Goal: Find specific page/section: Find specific page/section

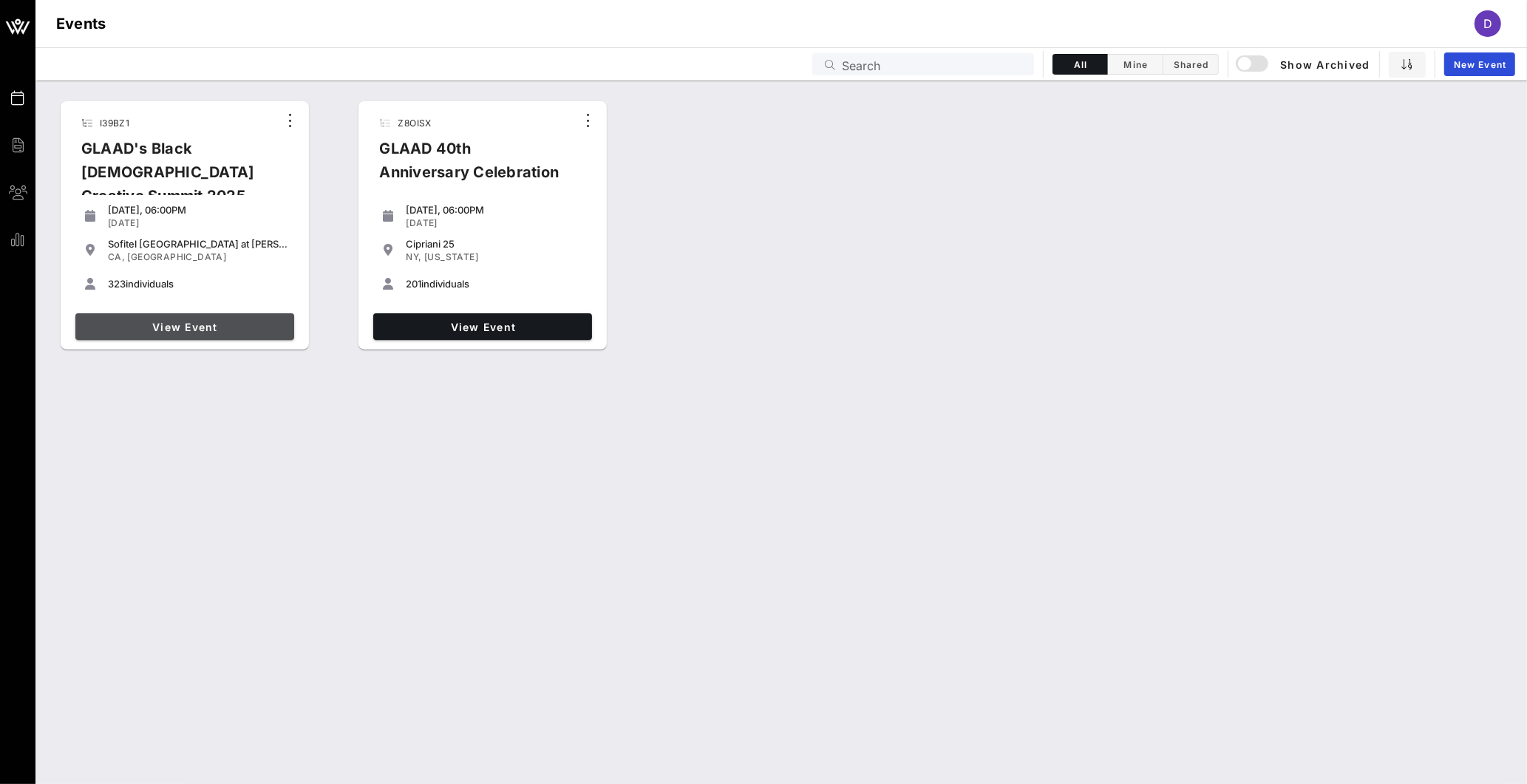
click at [225, 330] on span "View Event" at bounding box center [184, 327] width 207 height 13
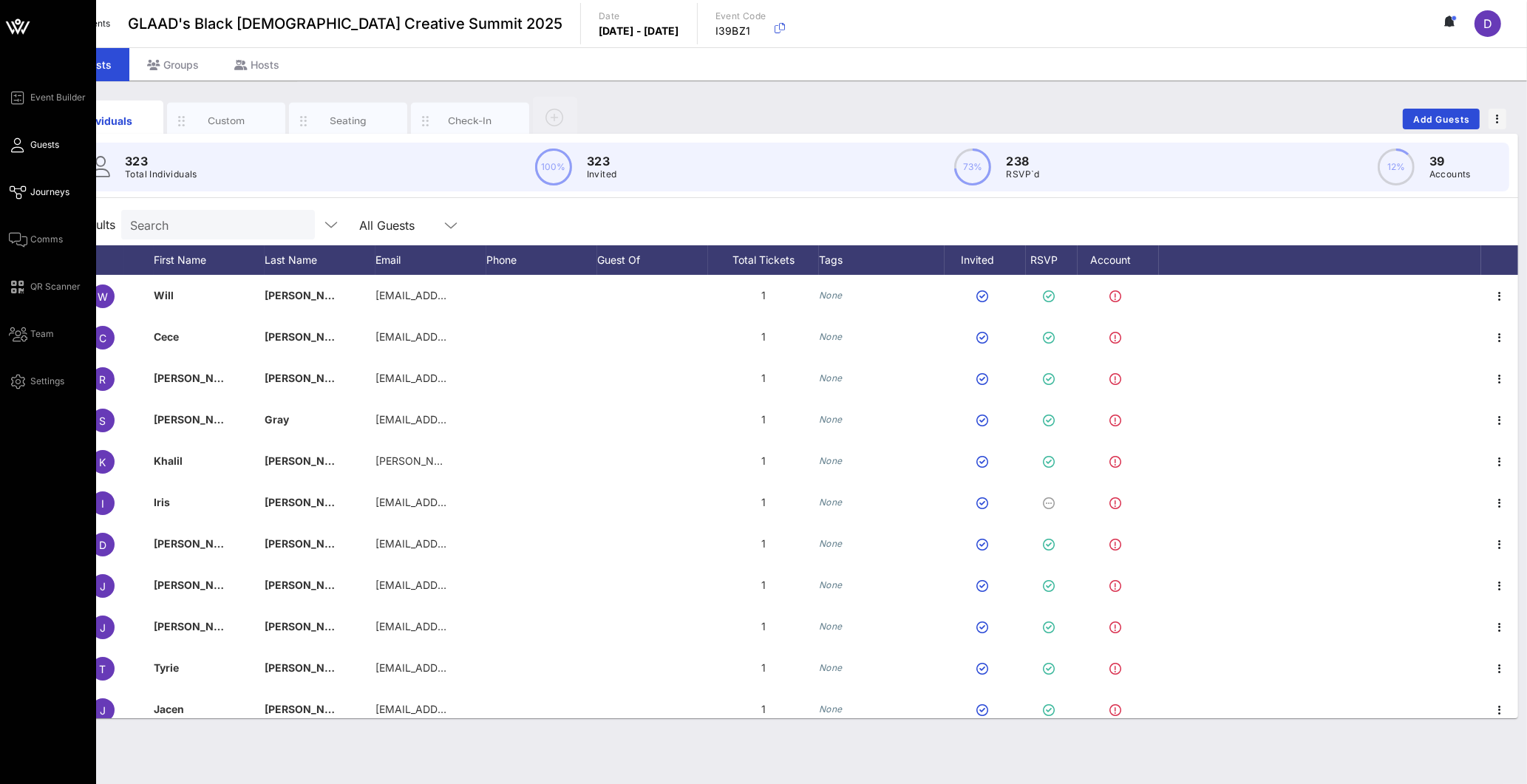
click at [51, 195] on span "Journeys" at bounding box center [50, 192] width 39 height 13
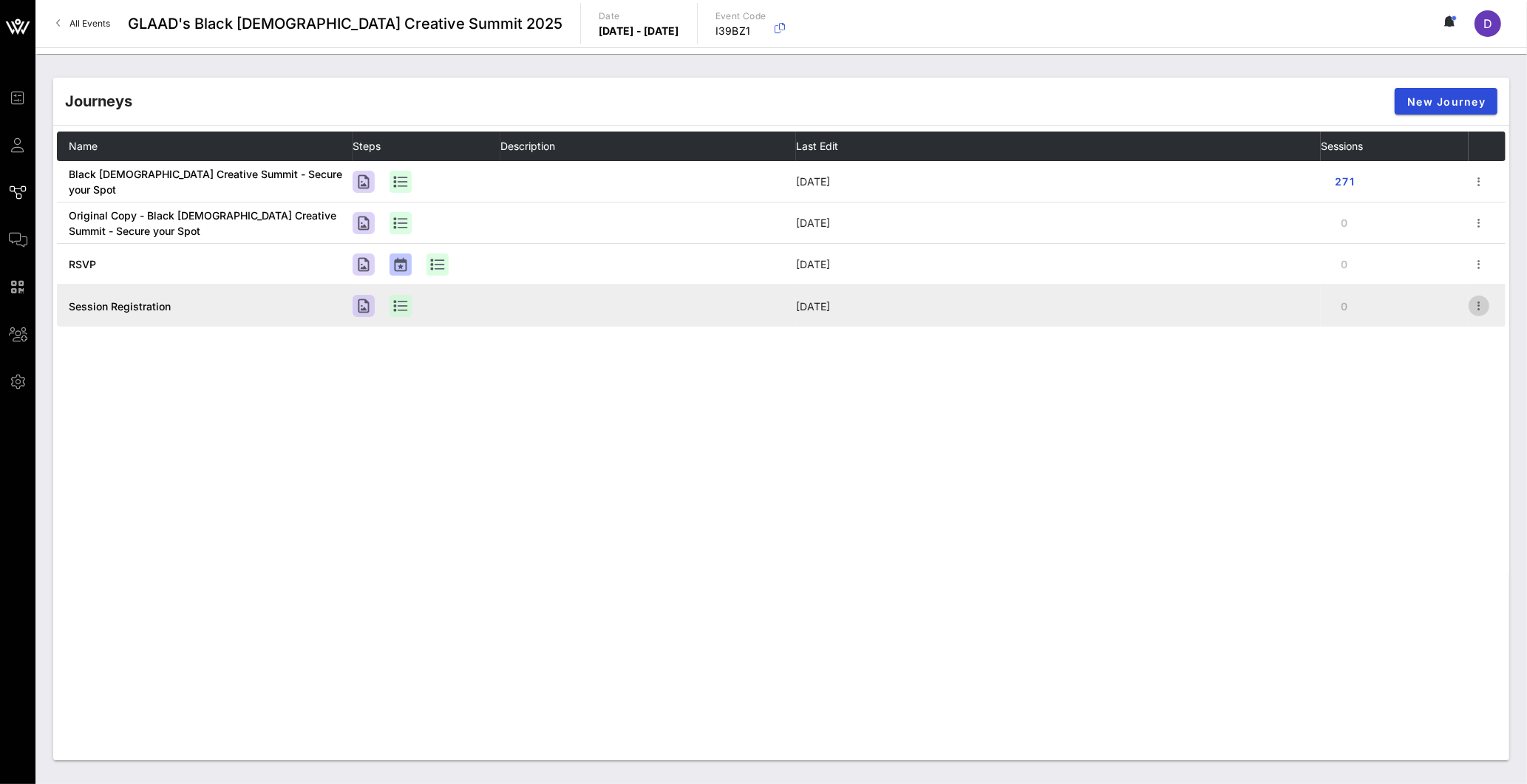
click at [1480, 308] on icon "button" at bounding box center [1479, 306] width 18 height 18
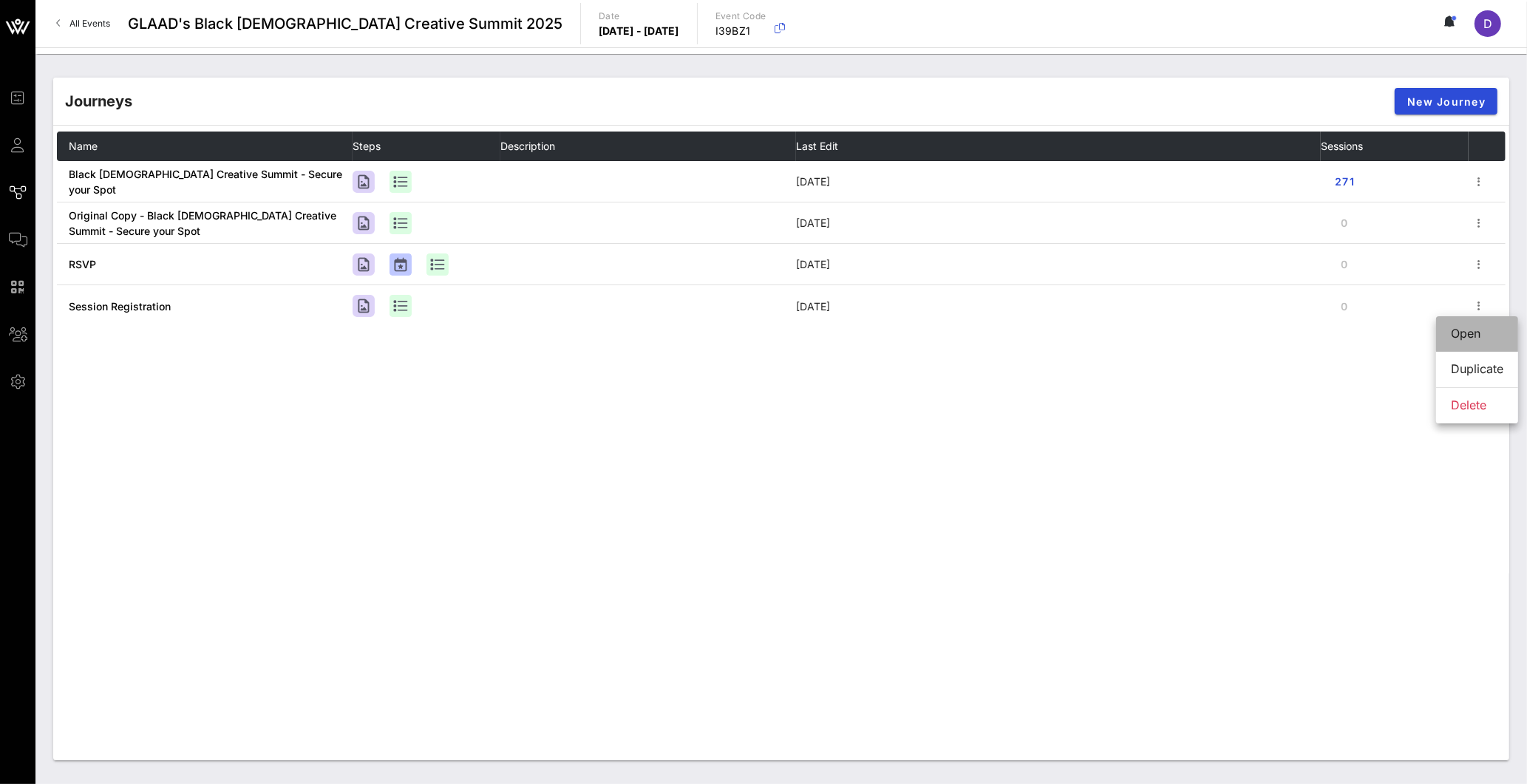
click at [1468, 336] on div "Open" at bounding box center [1477, 333] width 53 height 14
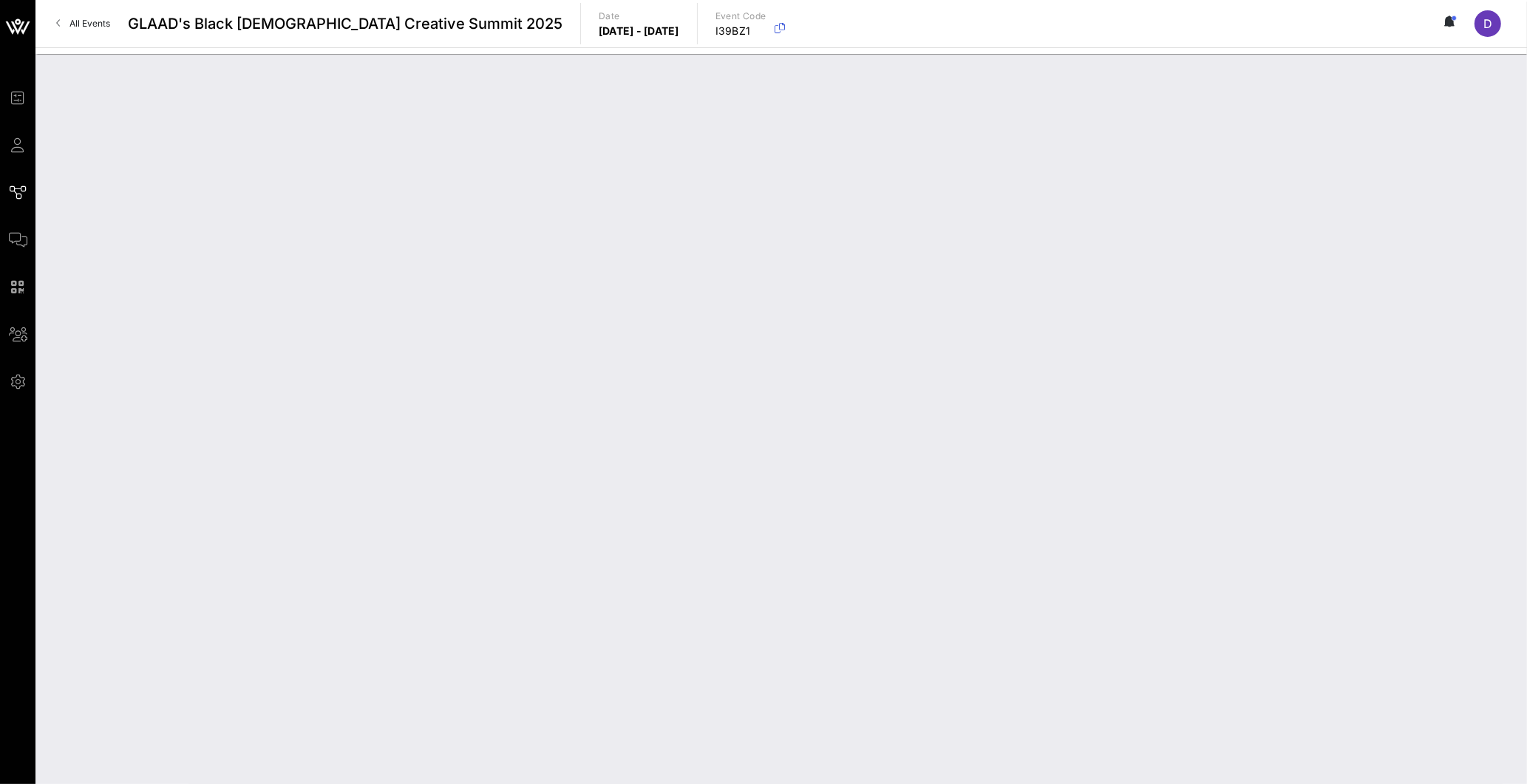
type input "Session Registration"
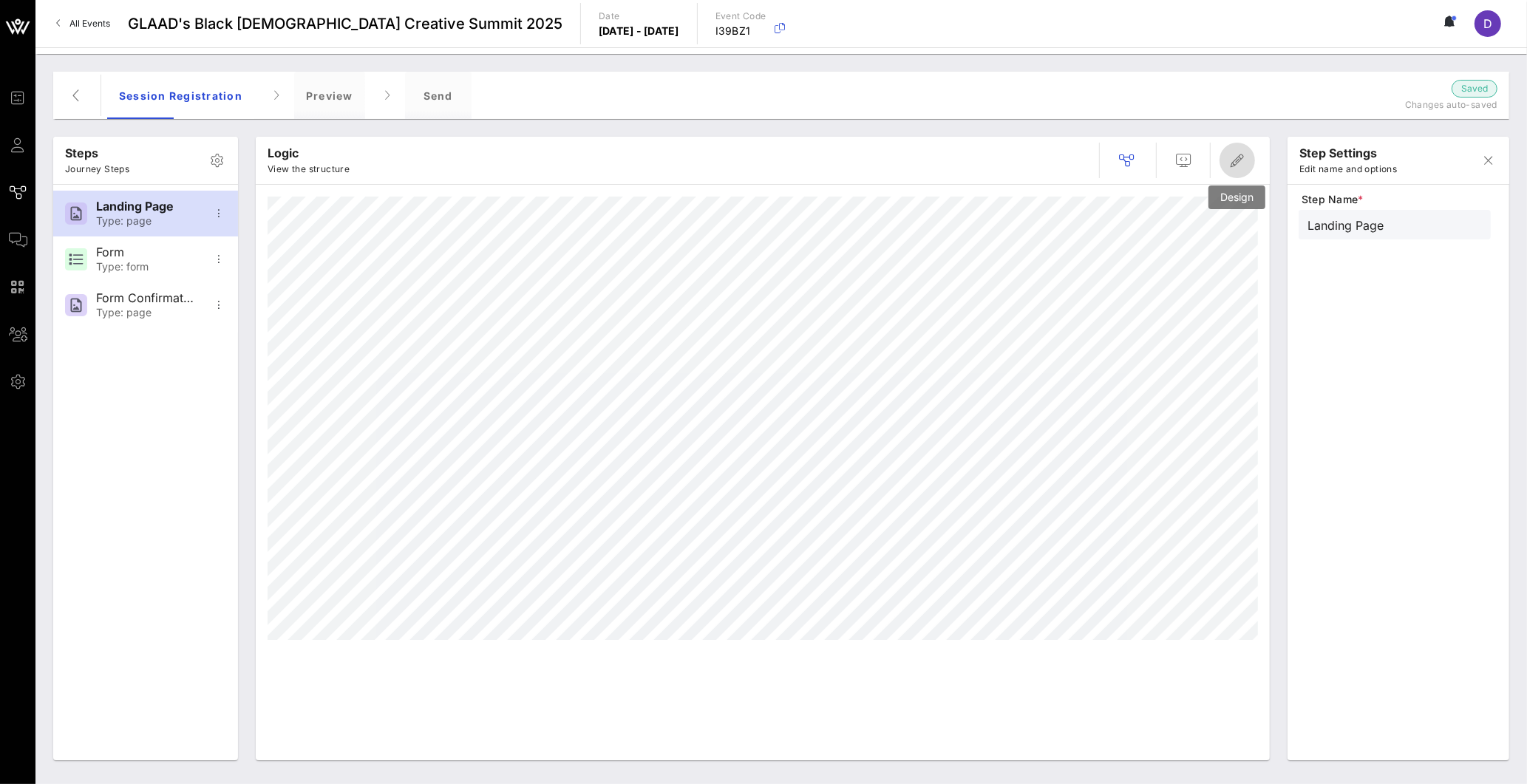
click at [1228, 163] on icon "button" at bounding box center [1237, 160] width 18 height 18
